Goal: Check status: Verify the current state of an ongoing process or item

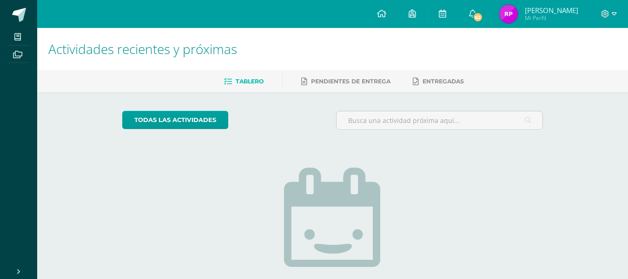
click at [524, 13] on span "[PERSON_NAME] Mi Perfil" at bounding box center [539, 14] width 83 height 19
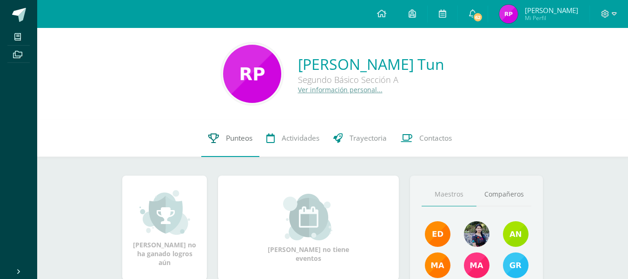
click at [240, 139] on span "Punteos" at bounding box center [239, 138] width 27 height 10
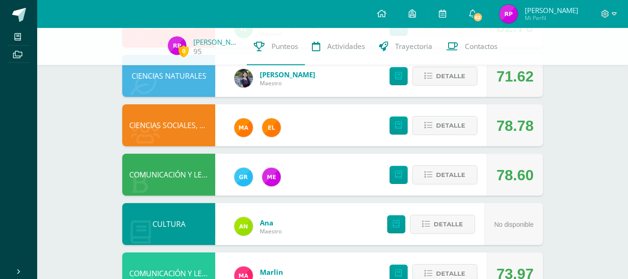
scroll to position [287, 0]
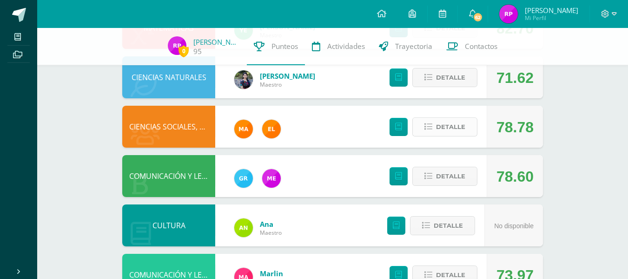
click at [454, 128] on span "Detalle" at bounding box center [450, 126] width 29 height 17
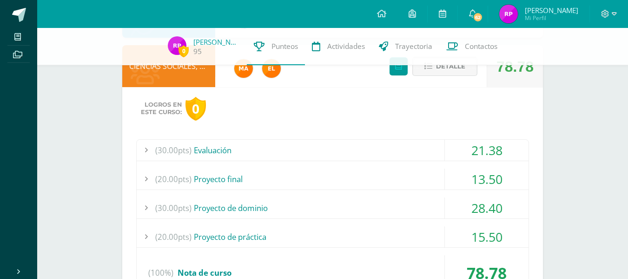
scroll to position [349, 0]
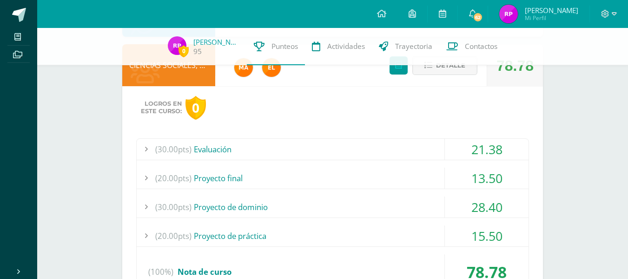
click at [428, 148] on div "(30.00pts) Evaluación" at bounding box center [333, 149] width 392 height 21
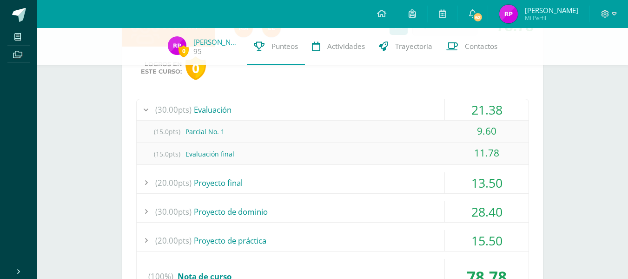
scroll to position [389, 0]
click at [444, 176] on div "(20.00pts) Proyecto final" at bounding box center [333, 181] width 392 height 21
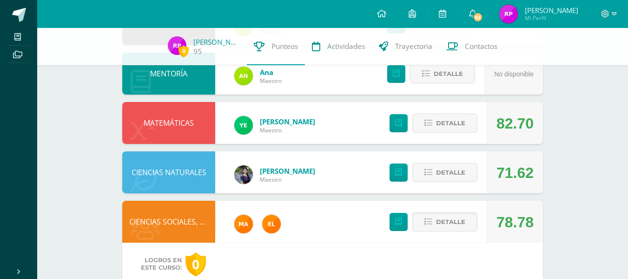
scroll to position [199, 0]
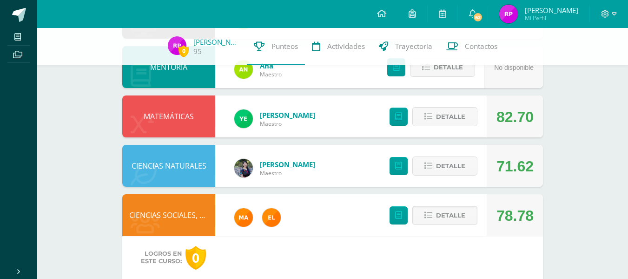
click at [448, 220] on span "Detalle" at bounding box center [450, 215] width 29 height 17
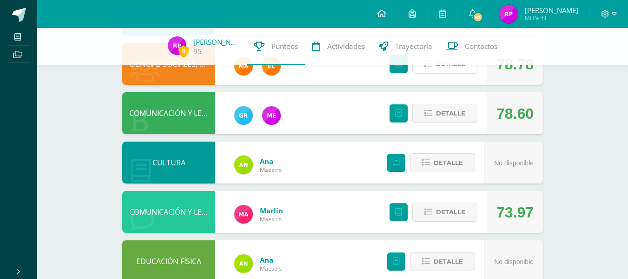
scroll to position [348, 0]
